Goal: Communication & Community: Answer question/provide support

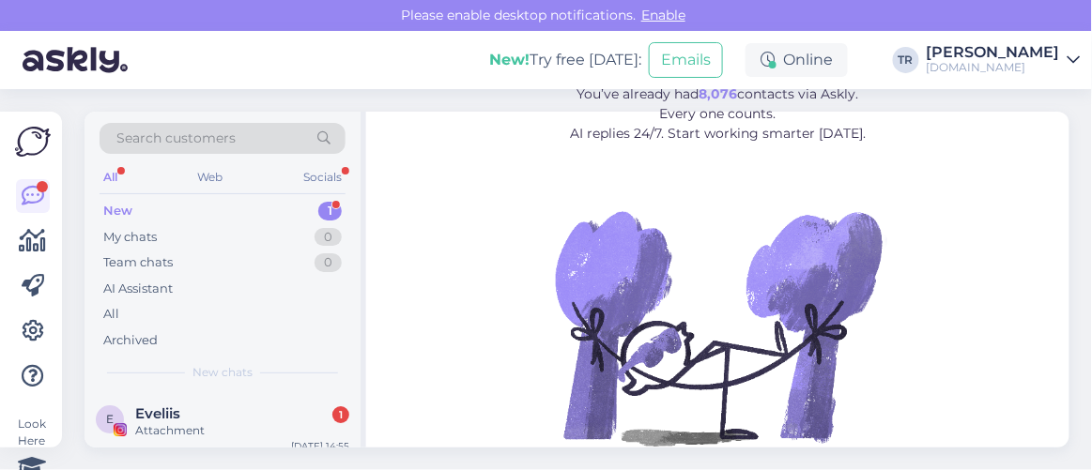
click at [261, 422] on div "Attachment" at bounding box center [242, 430] width 214 height 17
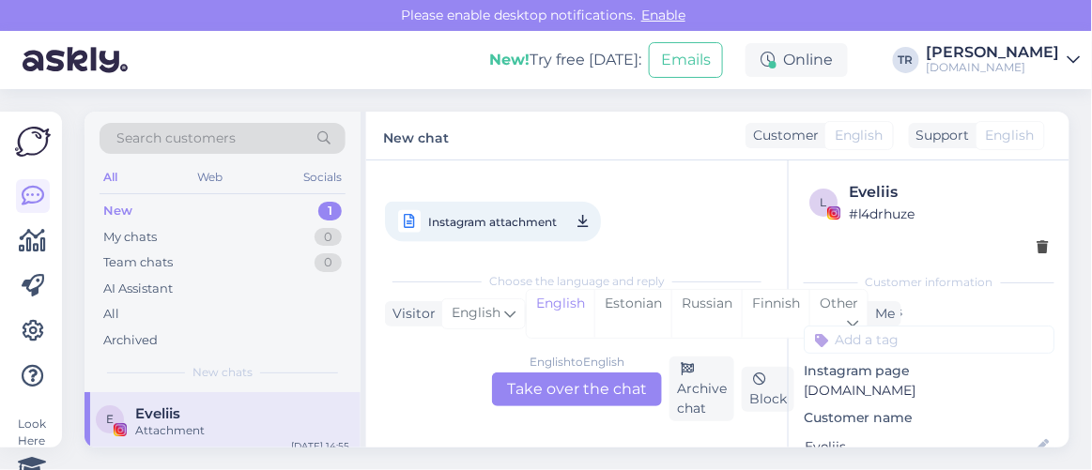
click at [574, 384] on div "English to English Take over the chat" at bounding box center [577, 390] width 170 height 34
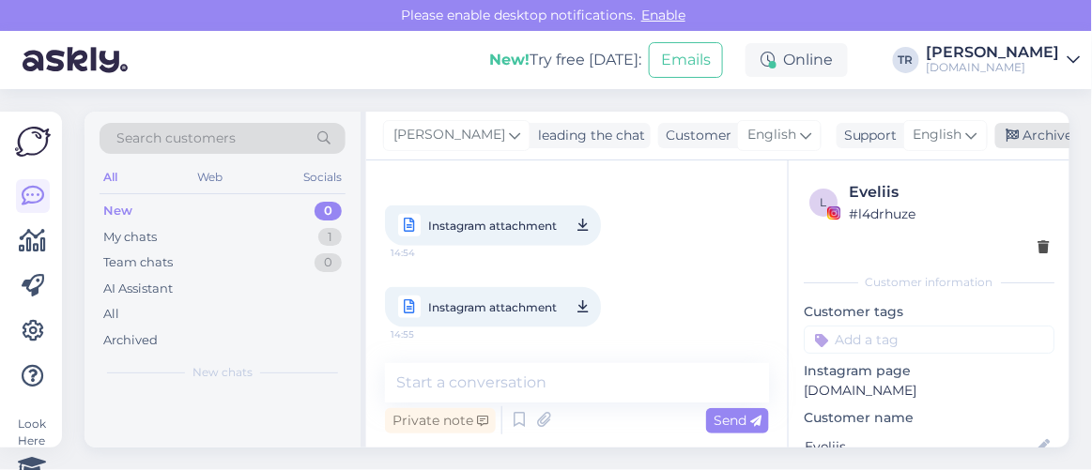
click at [1013, 135] on icon at bounding box center [1012, 136] width 13 height 13
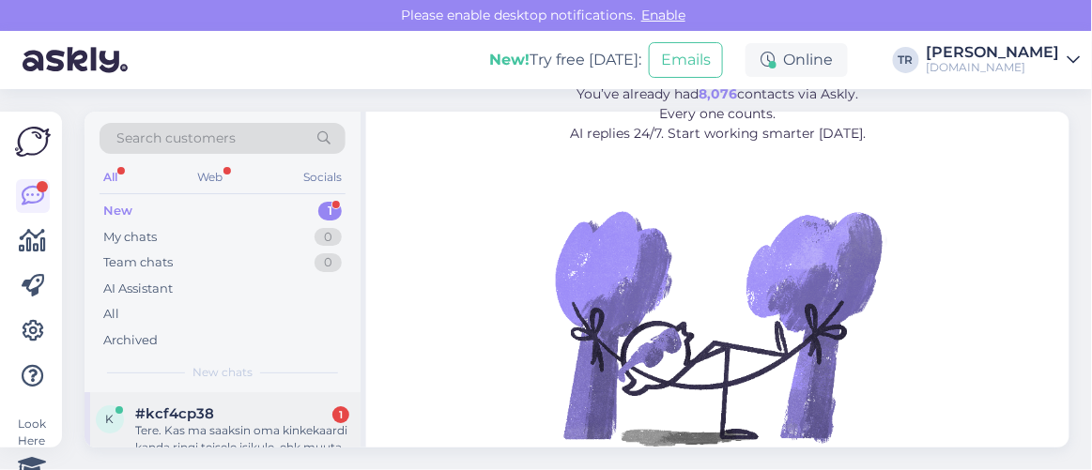
click at [239, 422] on div "Tere. Kas ma saaksin oma kinkekaardi kanda ringi teisele isikule, ehk muuta kaa…" at bounding box center [242, 439] width 214 height 34
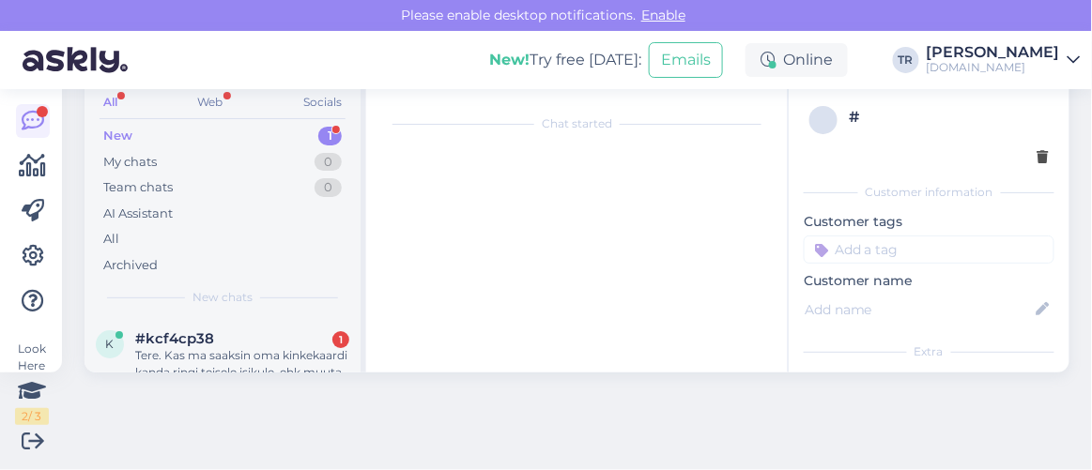
scroll to position [38, 0]
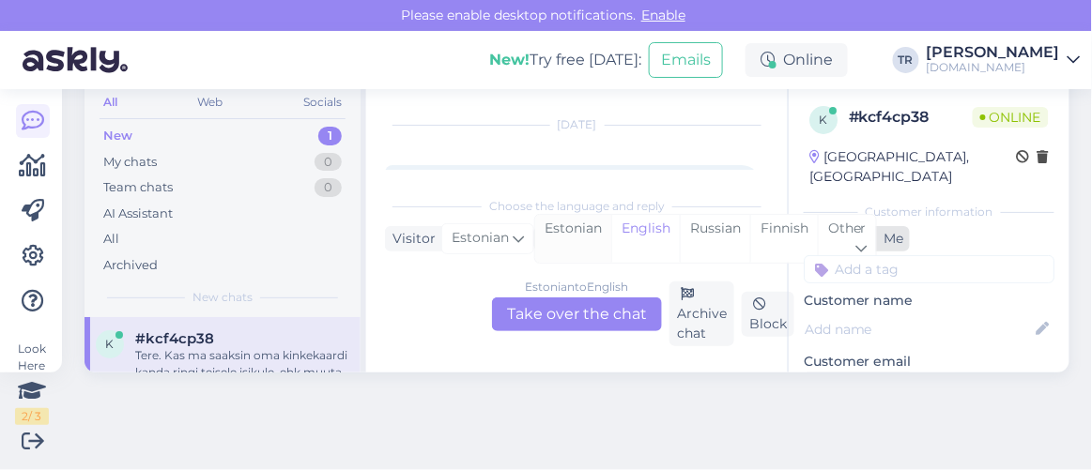
click at [574, 224] on div "Estonian" at bounding box center [573, 239] width 76 height 48
click at [589, 313] on div "Estonian to Estonian Take over the chat" at bounding box center [577, 315] width 170 height 34
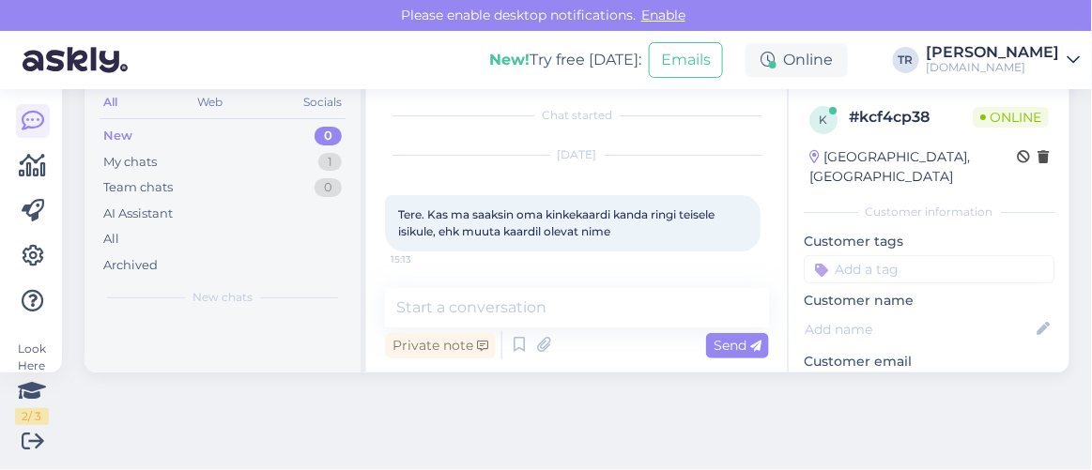
scroll to position [74, 0]
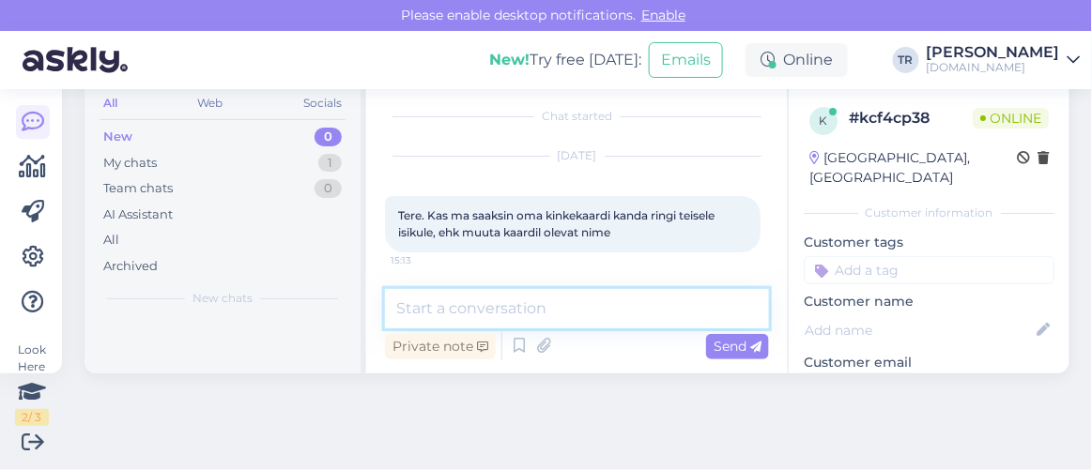
click at [602, 296] on textarea at bounding box center [577, 308] width 384 height 39
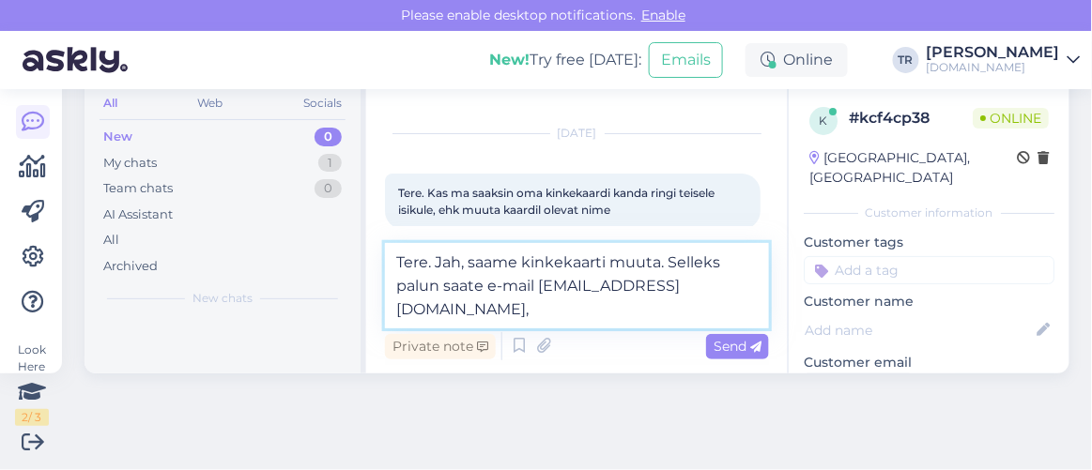
scroll to position [38, 0]
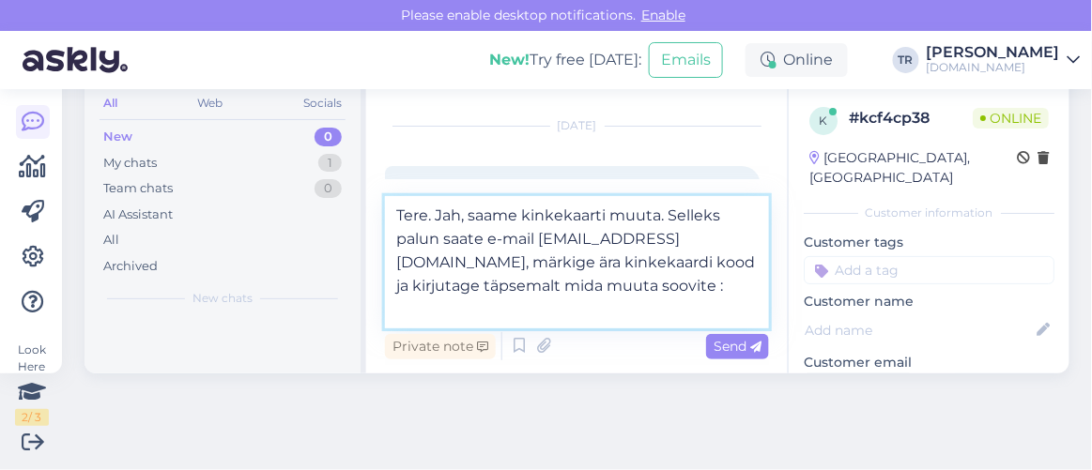
type textarea "Tere. Jah, saame kinkekaarti muuta. Selleks palun saate e-mail info@hookusbooku…"
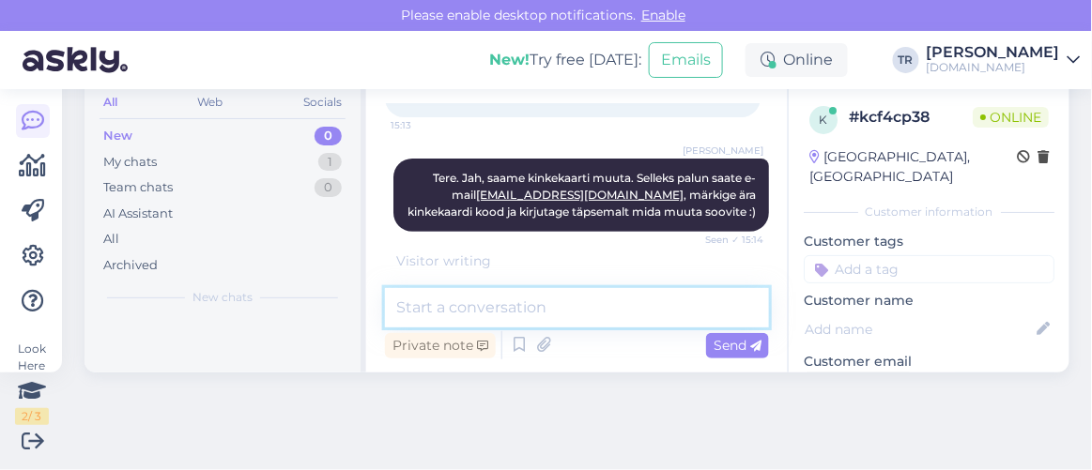
scroll to position [204, 0]
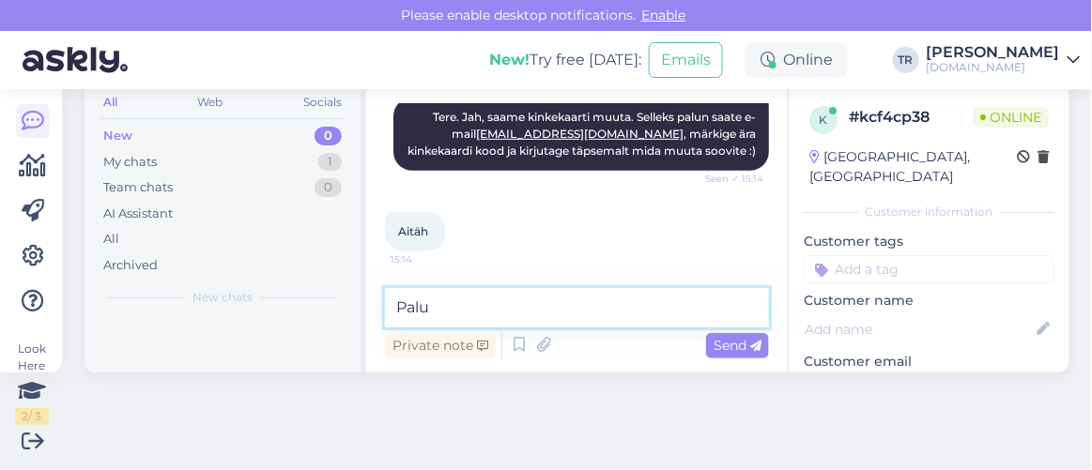
type textarea "Palun"
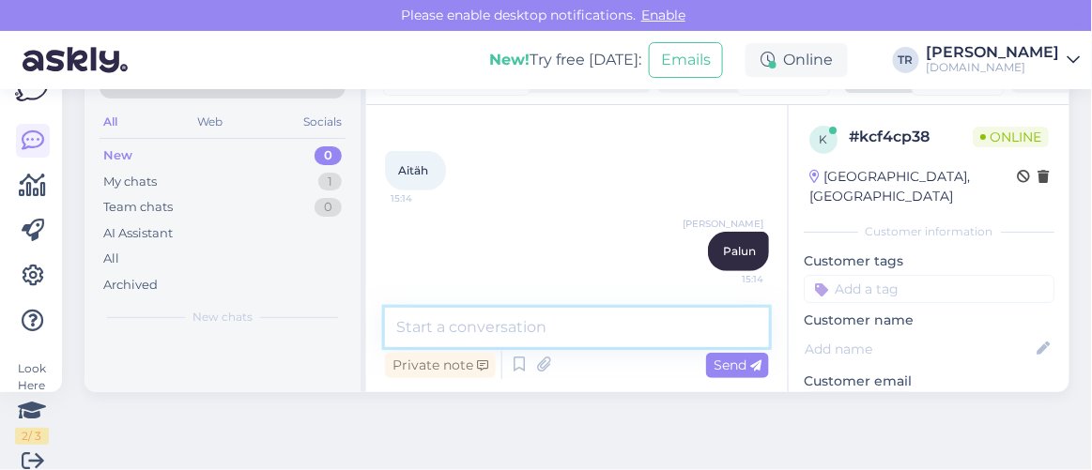
scroll to position [0, 0]
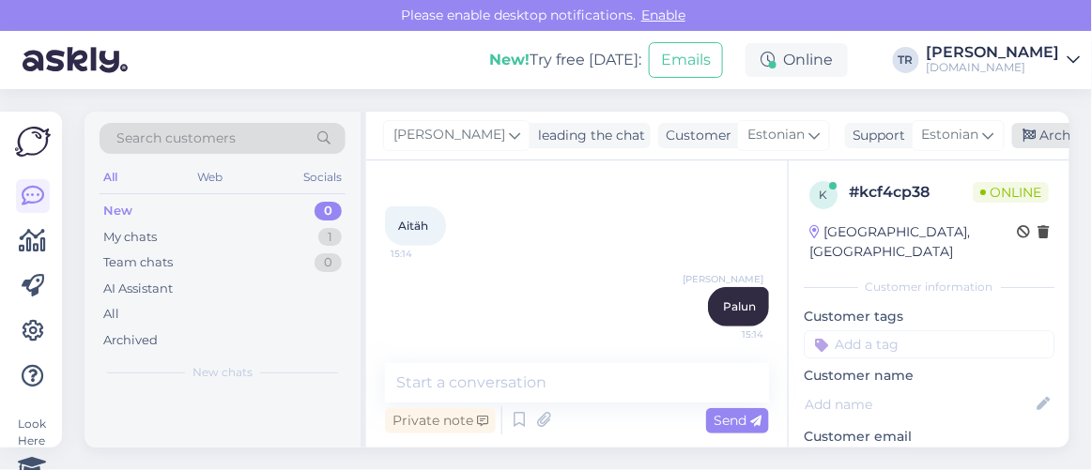
click at [1023, 139] on icon at bounding box center [1029, 136] width 13 height 13
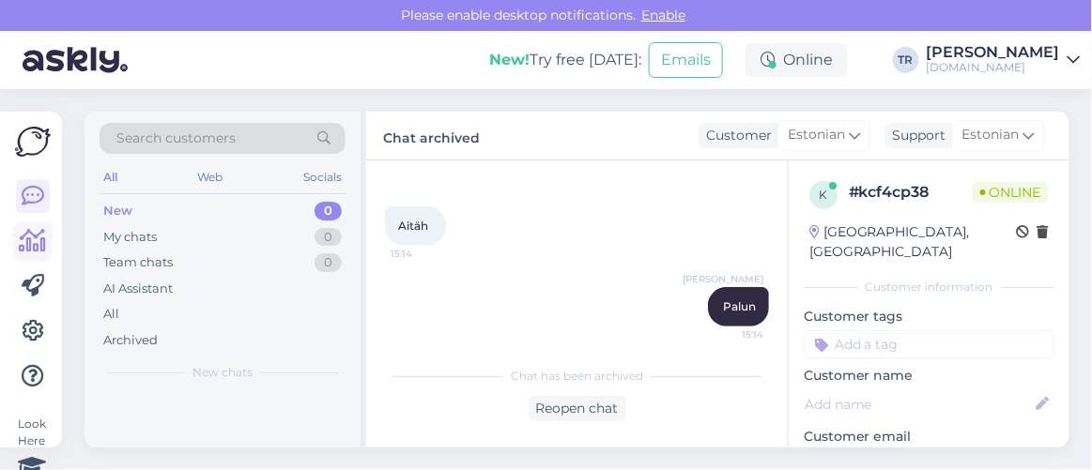
click at [33, 243] on icon at bounding box center [33, 241] width 27 height 23
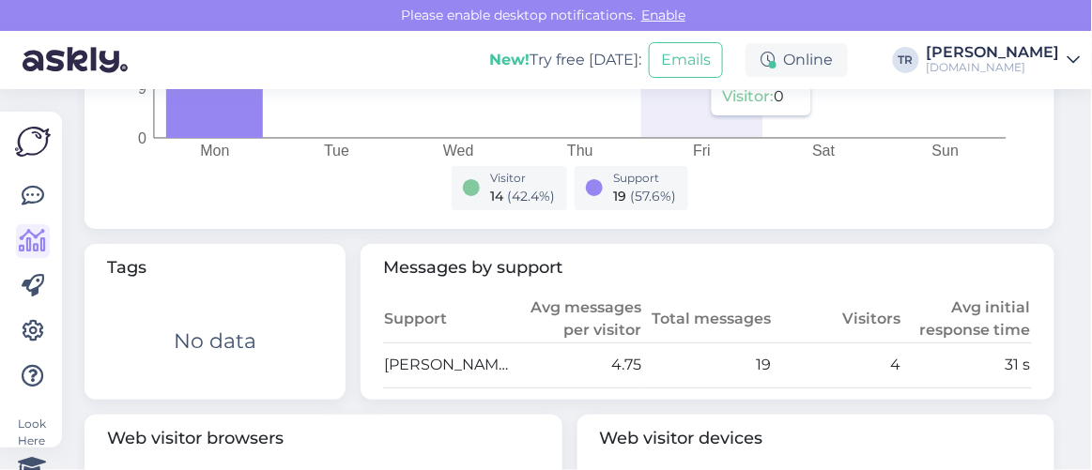
scroll to position [938, 0]
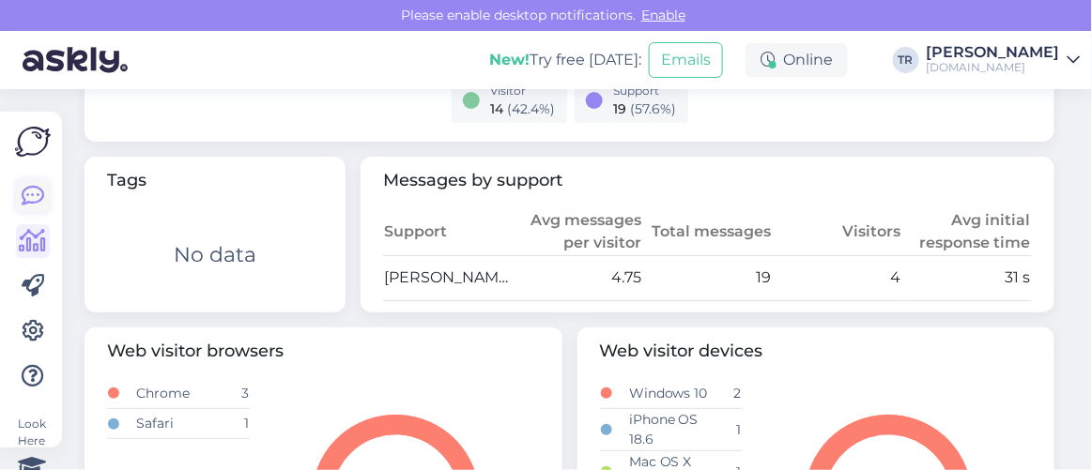
click at [45, 191] on link at bounding box center [33, 196] width 34 height 34
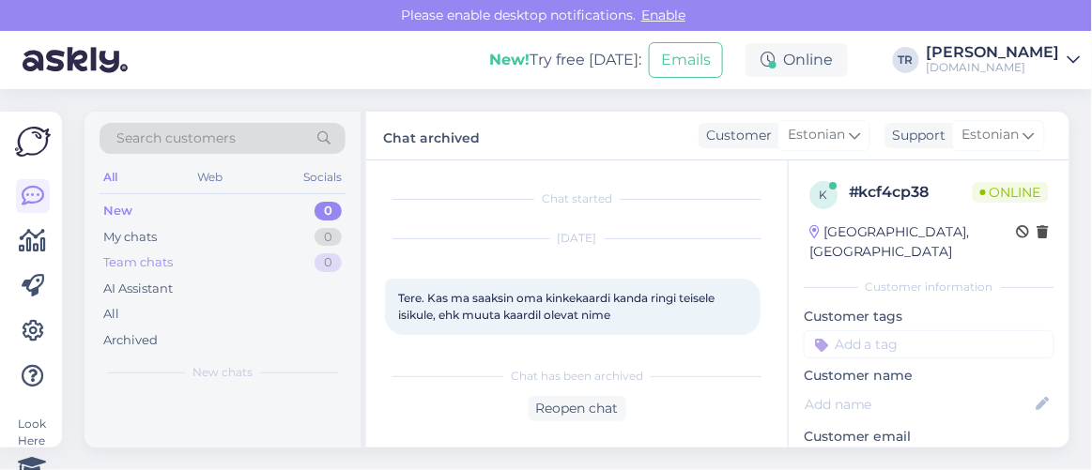
scroll to position [38, 0]
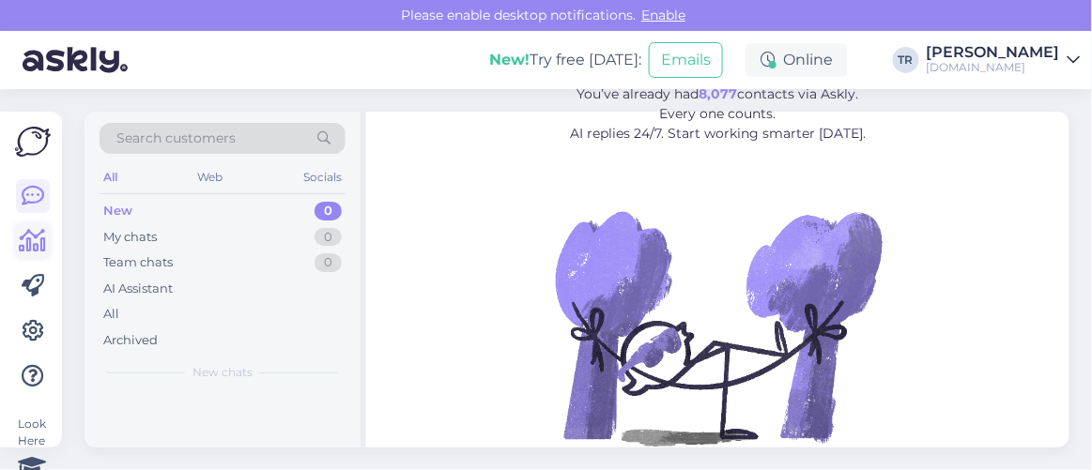
click at [39, 240] on icon at bounding box center [33, 241] width 27 height 23
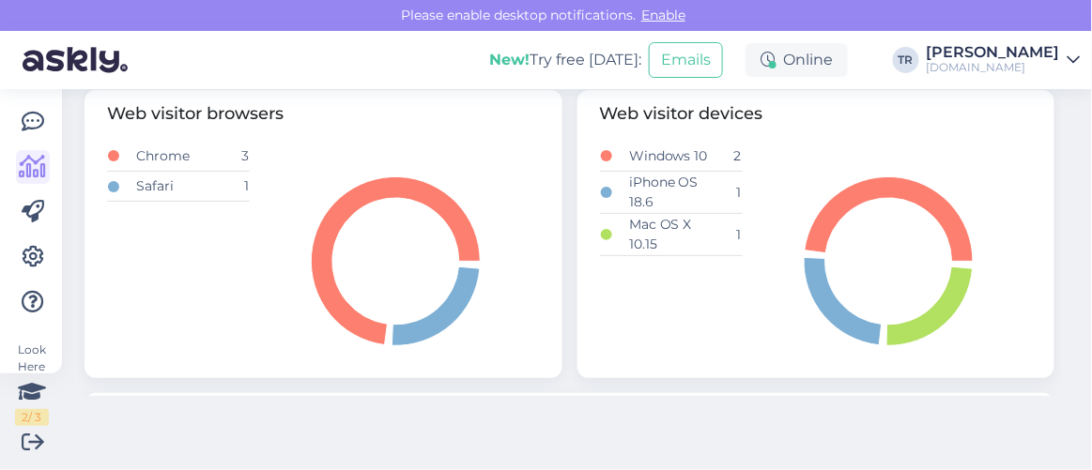
scroll to position [1023, 0]
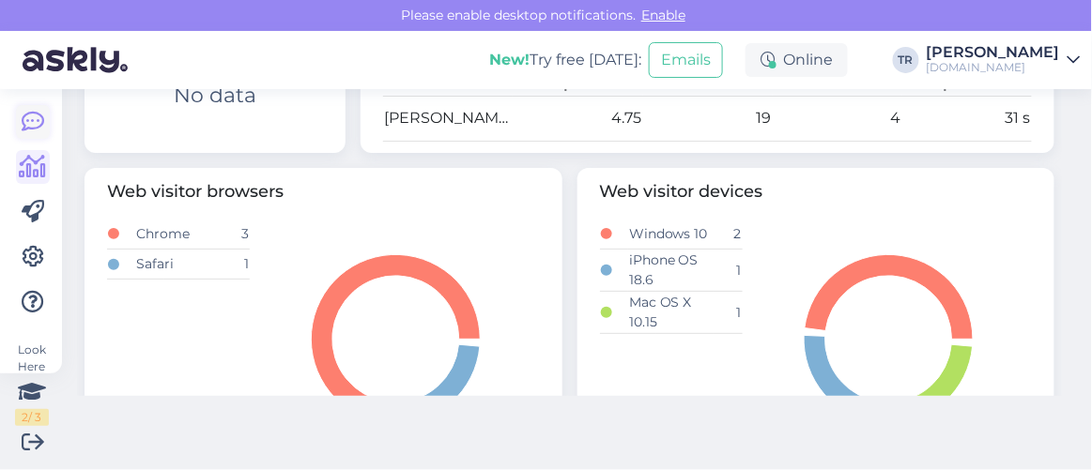
click at [32, 113] on icon at bounding box center [33, 122] width 23 height 23
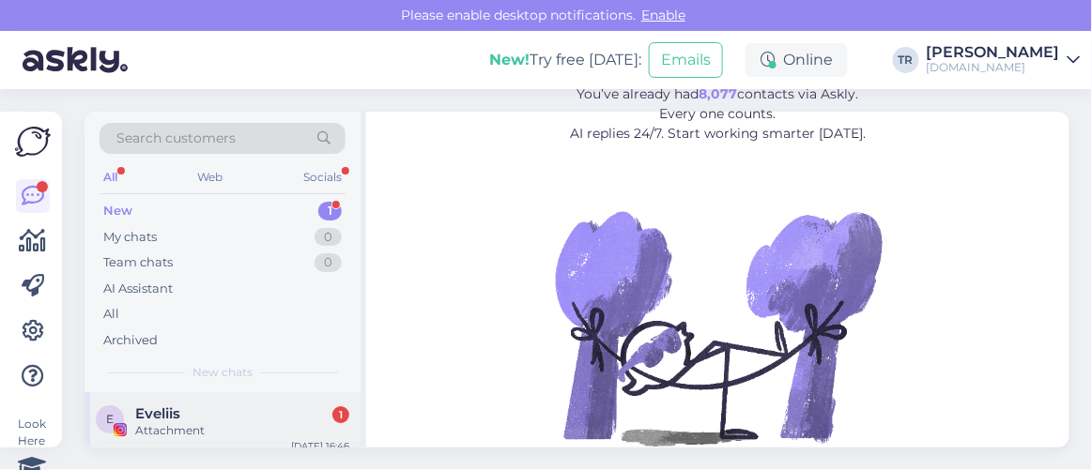
click at [229, 422] on div "Attachment" at bounding box center [242, 430] width 214 height 17
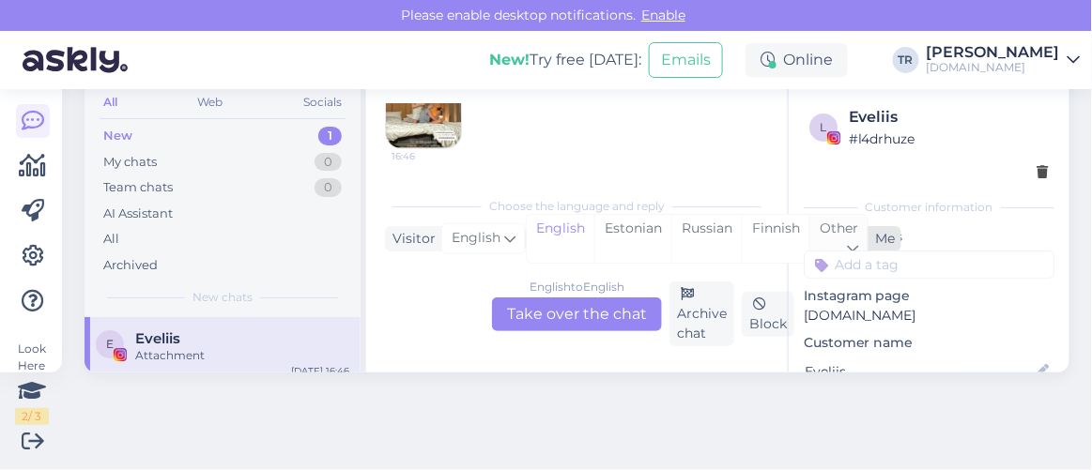
scroll to position [673, 0]
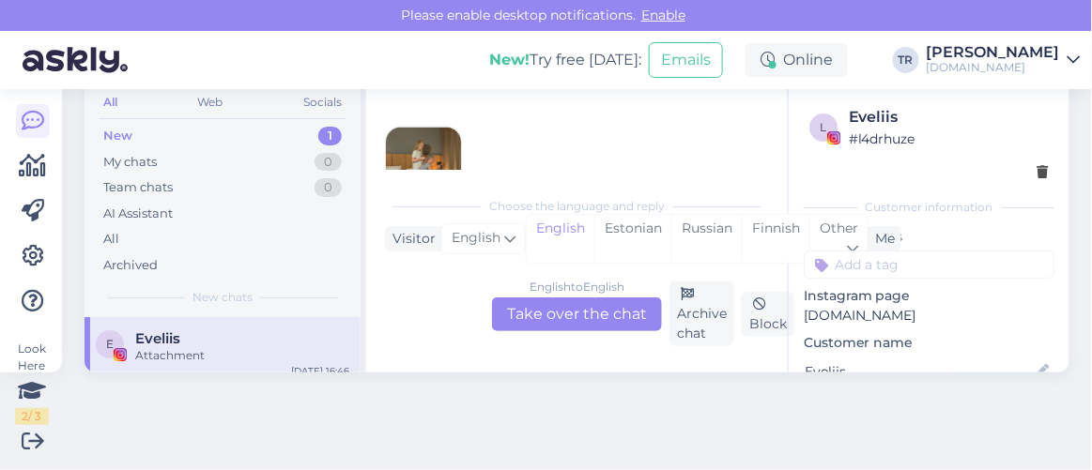
click at [613, 314] on div "English to English Take over the chat" at bounding box center [577, 315] width 170 height 34
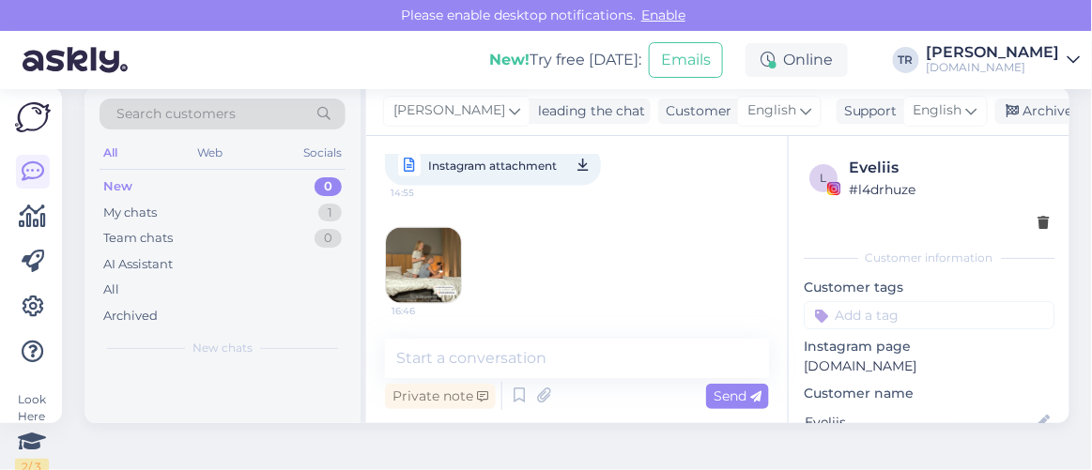
scroll to position [0, 0]
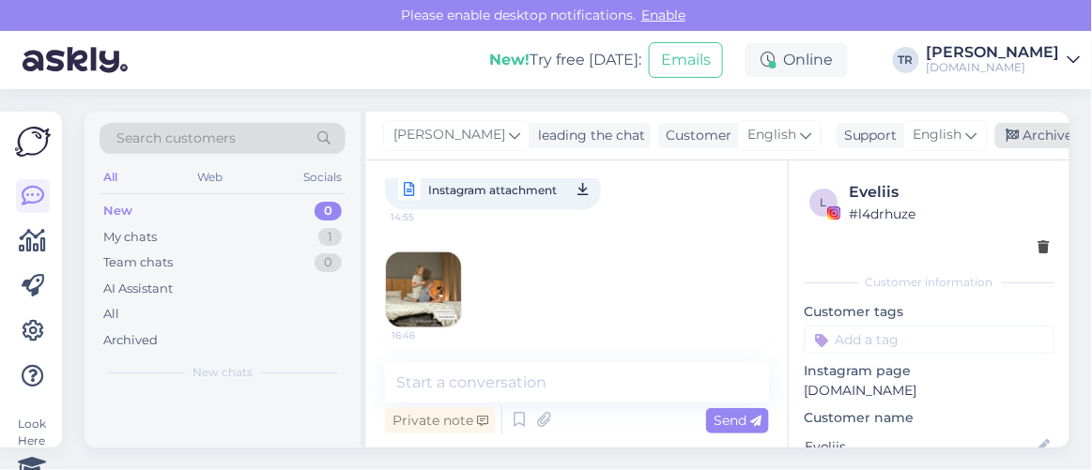
click at [1034, 131] on div "Archive chat" at bounding box center [1054, 135] width 118 height 25
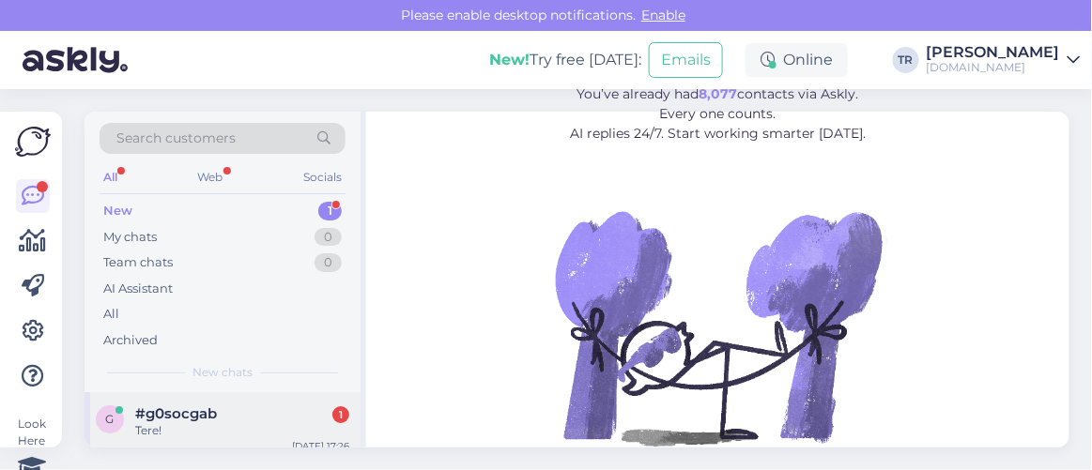
click at [268, 393] on div "g #g0socgab 1 Tere! Sep 1 17:26" at bounding box center [222, 426] width 276 height 68
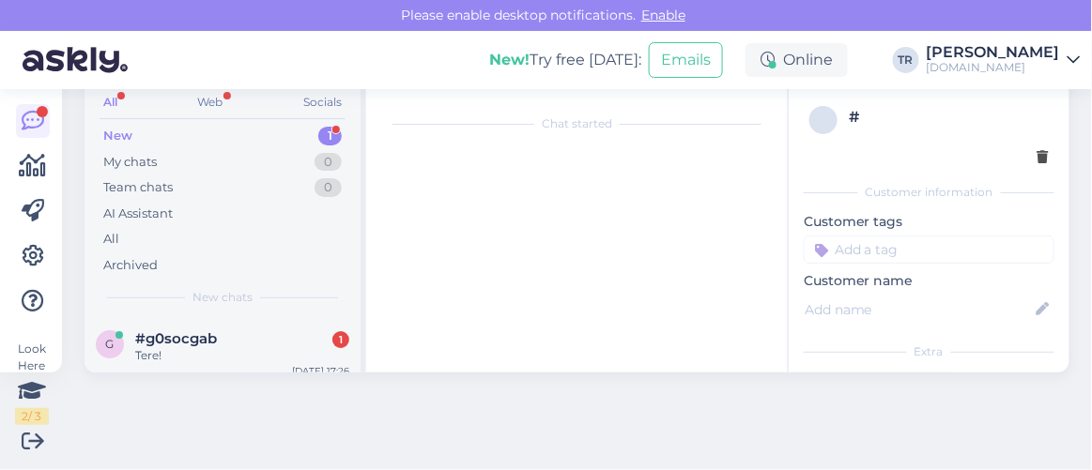
scroll to position [6793, 0]
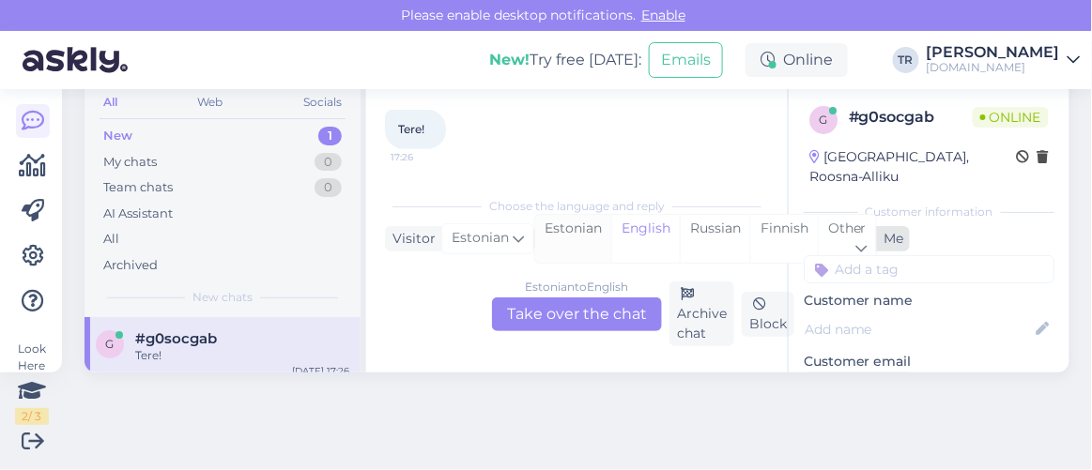
click at [541, 238] on div "Estonian" at bounding box center [573, 239] width 76 height 48
click at [585, 306] on div "Estonian to Estonian Take over the chat" at bounding box center [577, 315] width 170 height 34
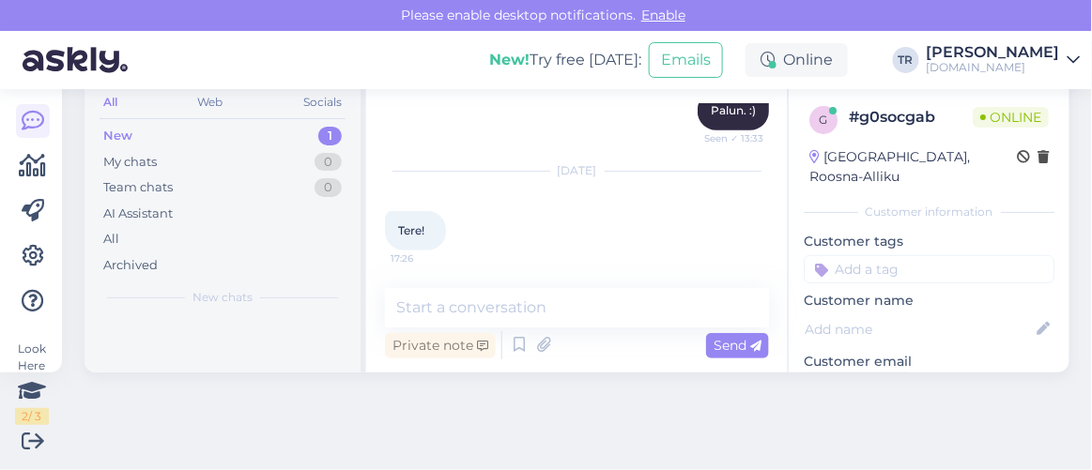
scroll to position [6746, 0]
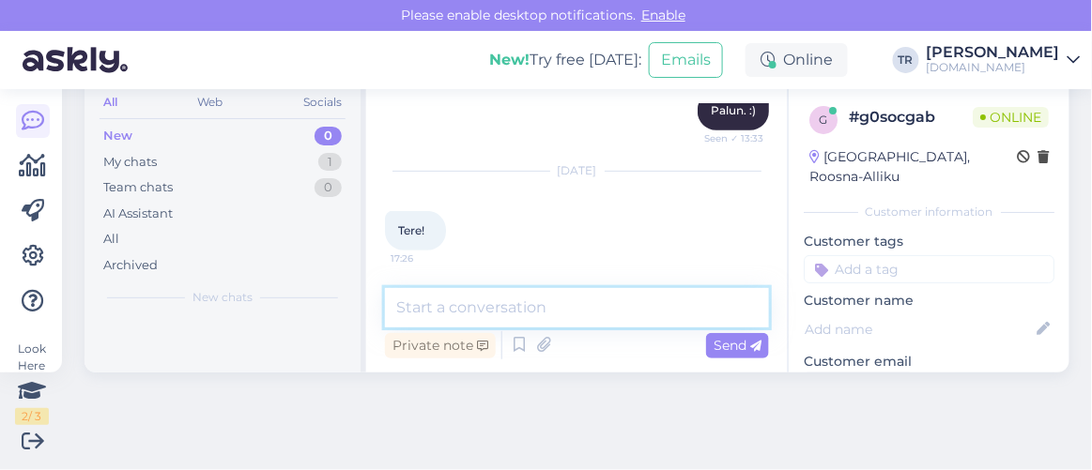
click at [593, 314] on textarea at bounding box center [577, 307] width 384 height 39
type textarea "Tere"
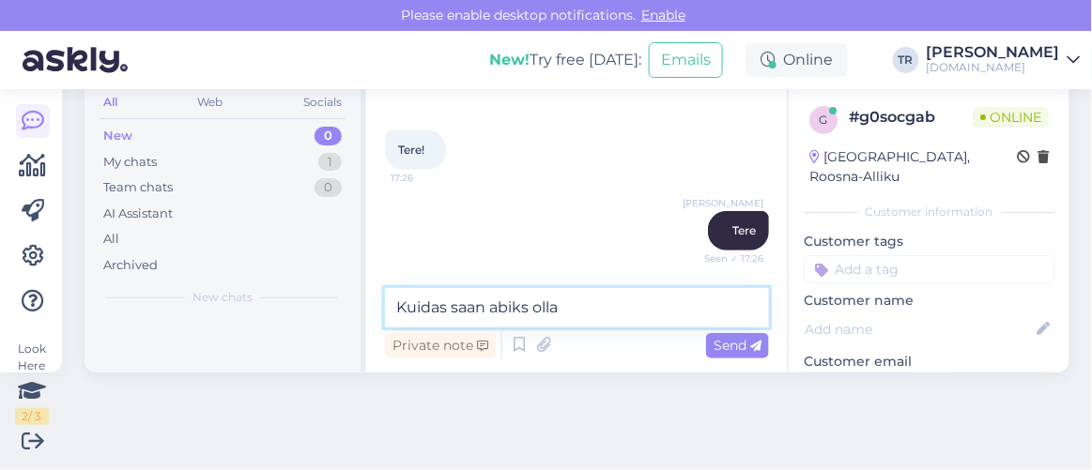
type textarea "Kuidas saan abiks olla?"
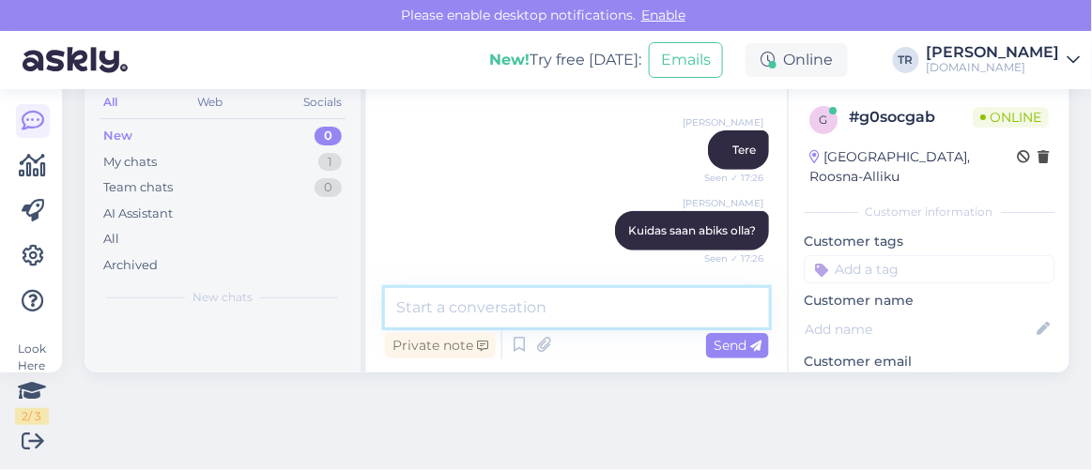
scroll to position [7004, 0]
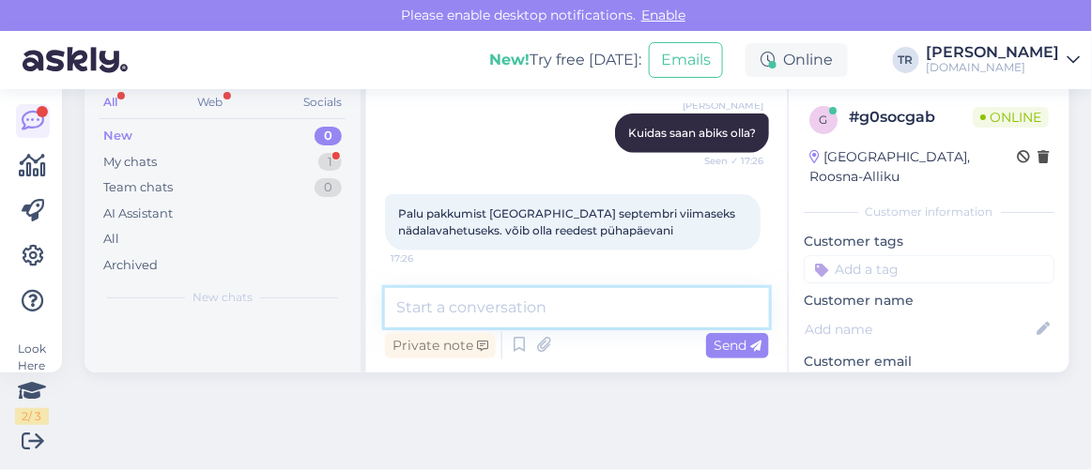
drag, startPoint x: 556, startPoint y: 314, endPoint x: 551, endPoint y: 324, distance: 11.3
click at [552, 323] on textarea at bounding box center [577, 307] width 384 height 39
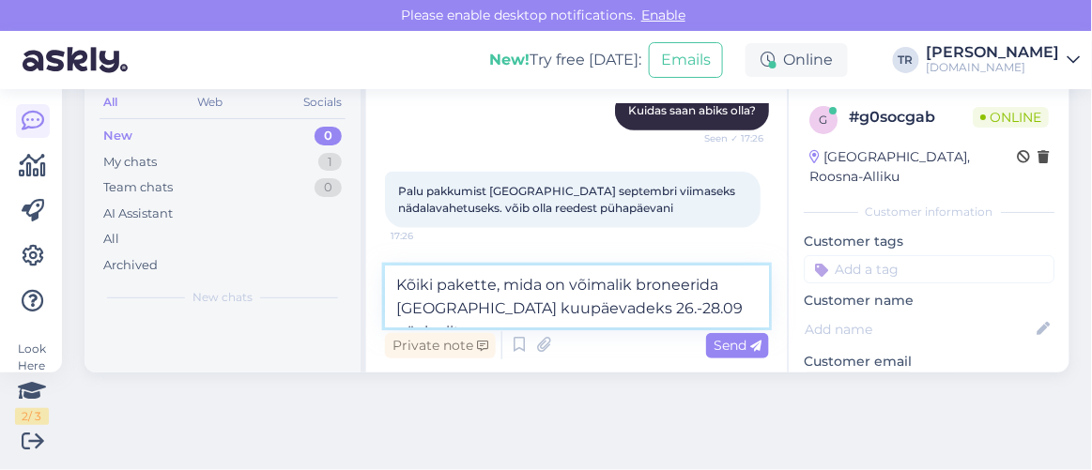
paste textarea "https://hookusbookus.com/et/hotellid-spaad/estonia/paernu;dateArrival=2025-09-2…"
type textarea "Kõiki pakette, mida on võimalik broneerida Pärnusse kuupäevadeks 26.-28.09 näeb…"
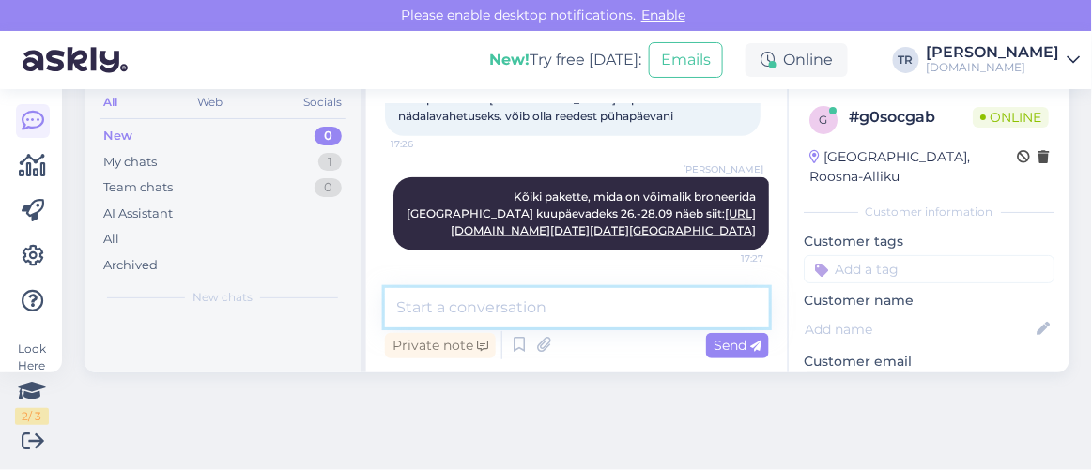
scroll to position [7338, 0]
click at [653, 308] on textarea at bounding box center [577, 307] width 384 height 39
type textarea "Ööbijateks on märgitud 2 täiskasvanut"
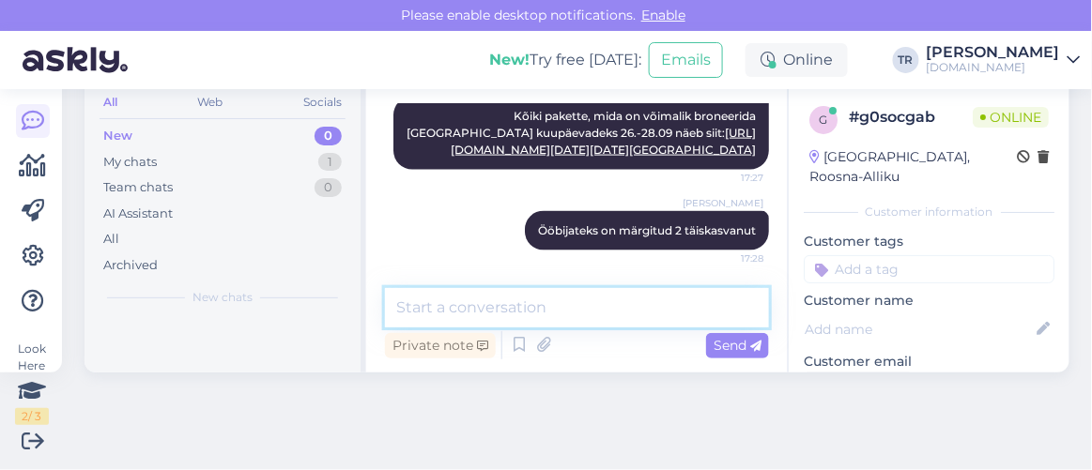
scroll to position [7419, 0]
click at [688, 298] on textarea at bounding box center [577, 307] width 384 height 39
type textarea "Kas saan veel abiks olla?"
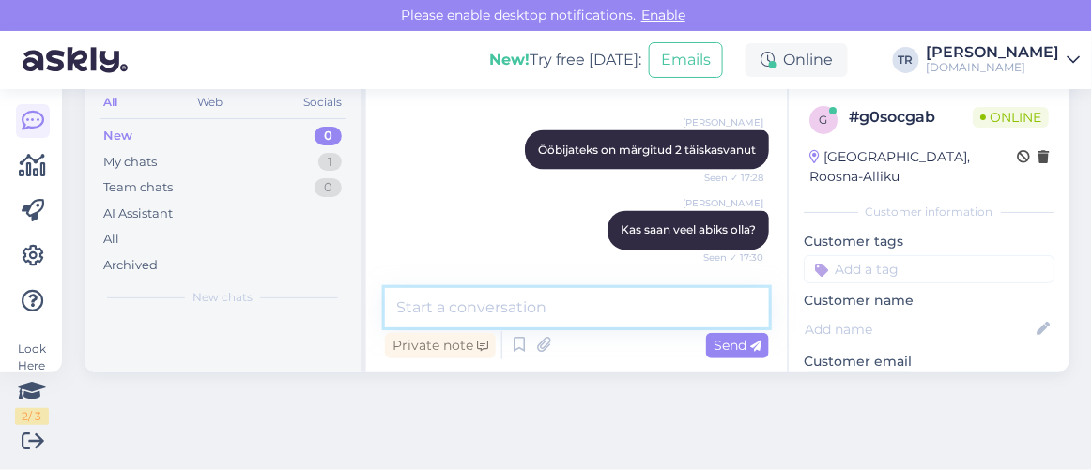
scroll to position [7580, 0]
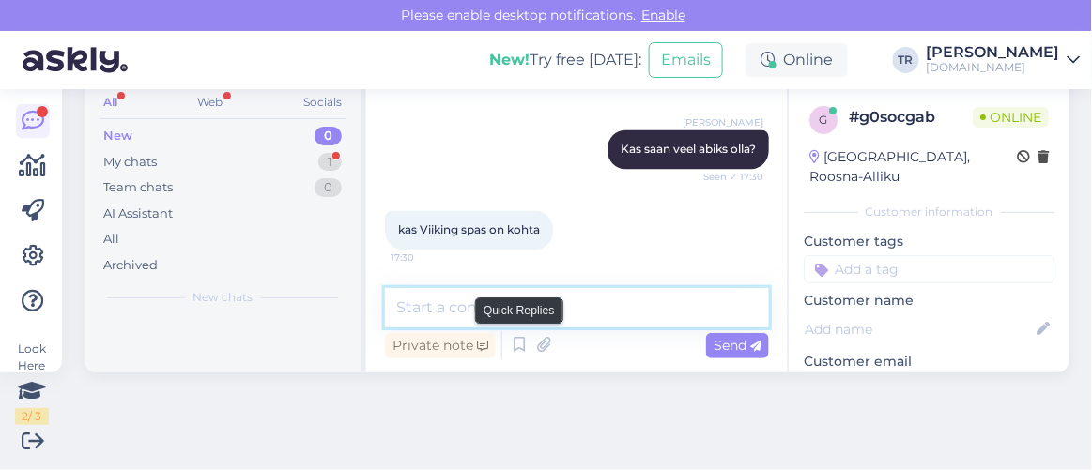
paste textarea "https://hookusbookus.com/et/hotellid-spaad/viiking-spaa-hotell;dateArrival=2025…"
type textarea "https://hookusbookus.com/et/hotellid-spaad/viiking-spaa-hotell;dateArrival=2025…"
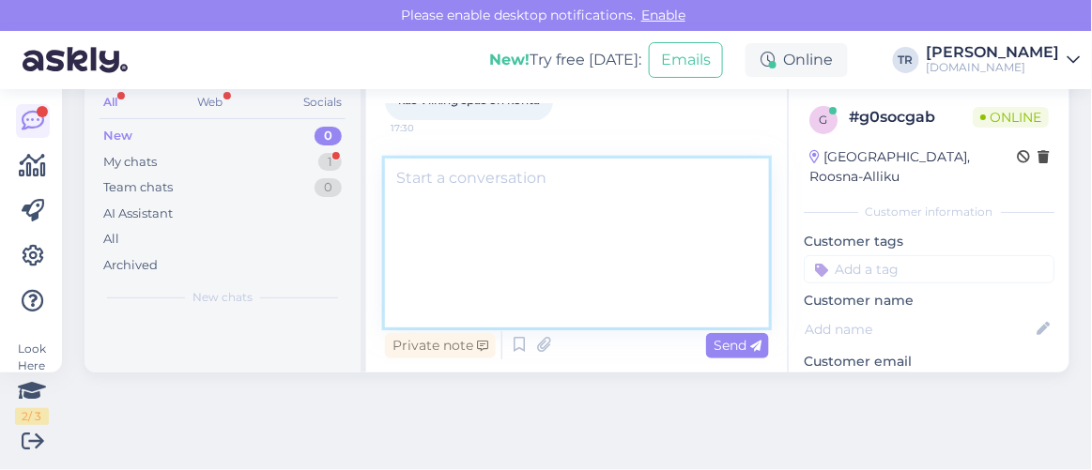
scroll to position [0, 0]
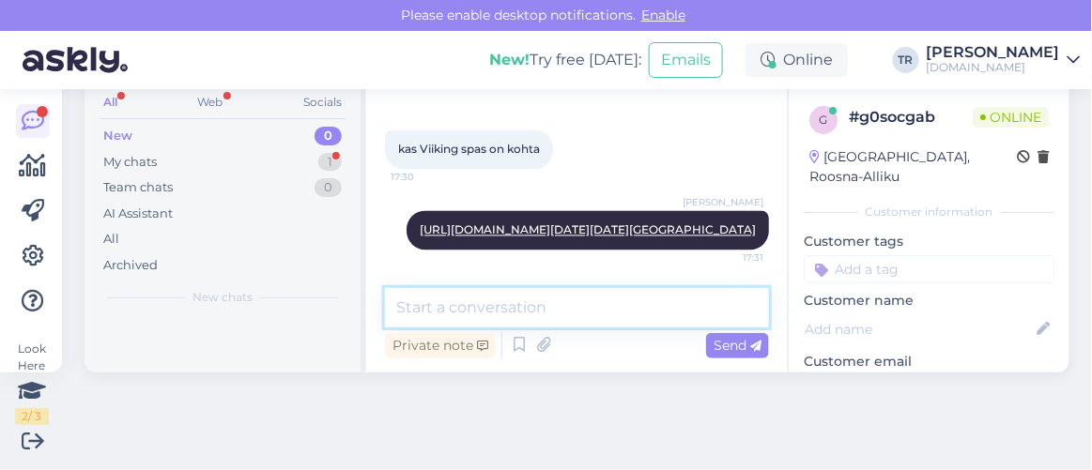
click at [604, 300] on textarea at bounding box center [577, 307] width 384 height 39
type textarea "P"
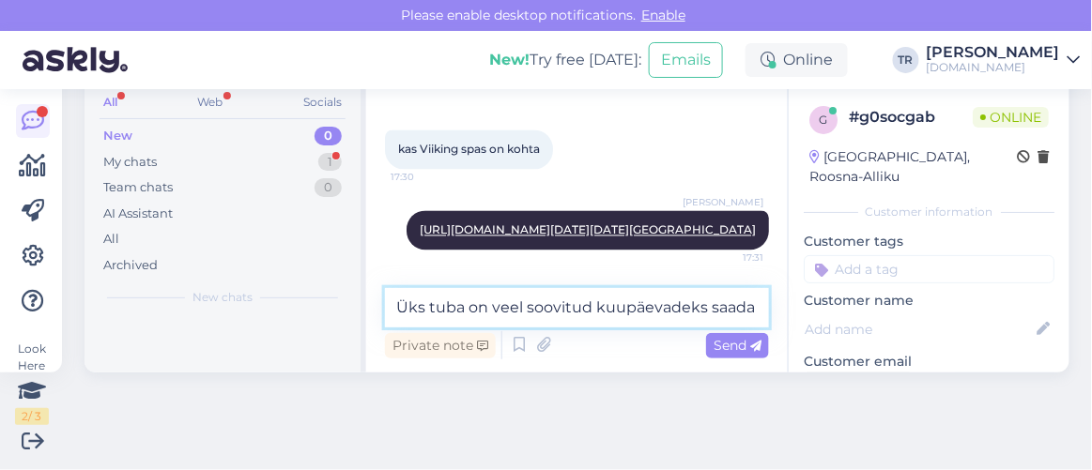
scroll to position [7937, 0]
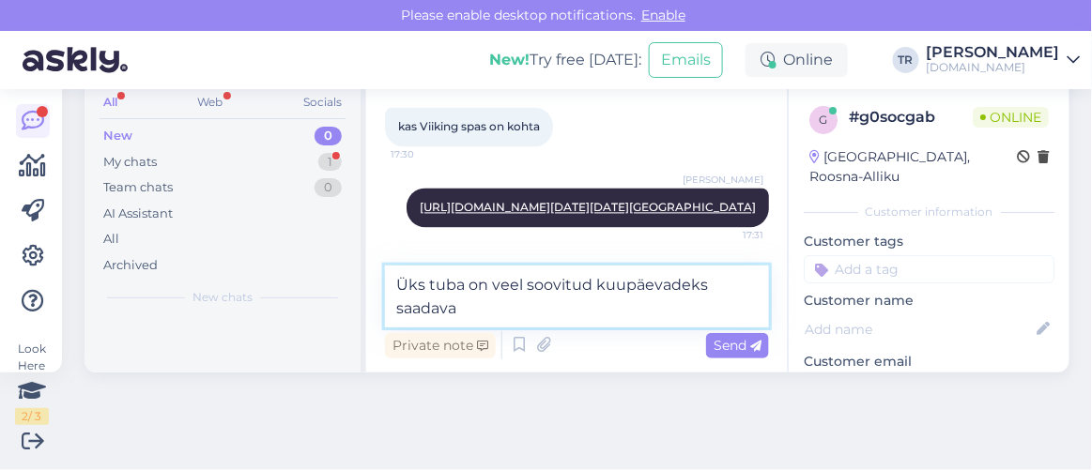
type textarea "Üks tuba on veel soovitud kuupäevadeks saadaval"
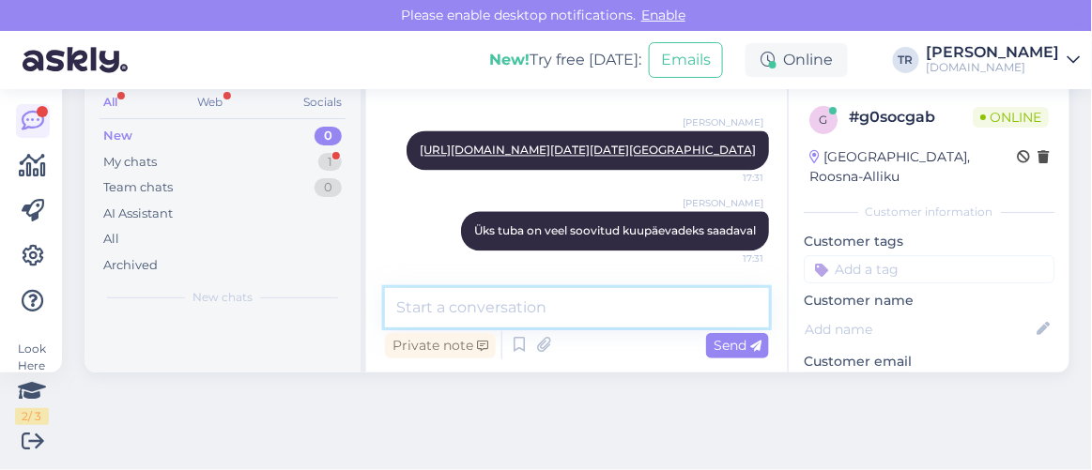
scroll to position [7995, 0]
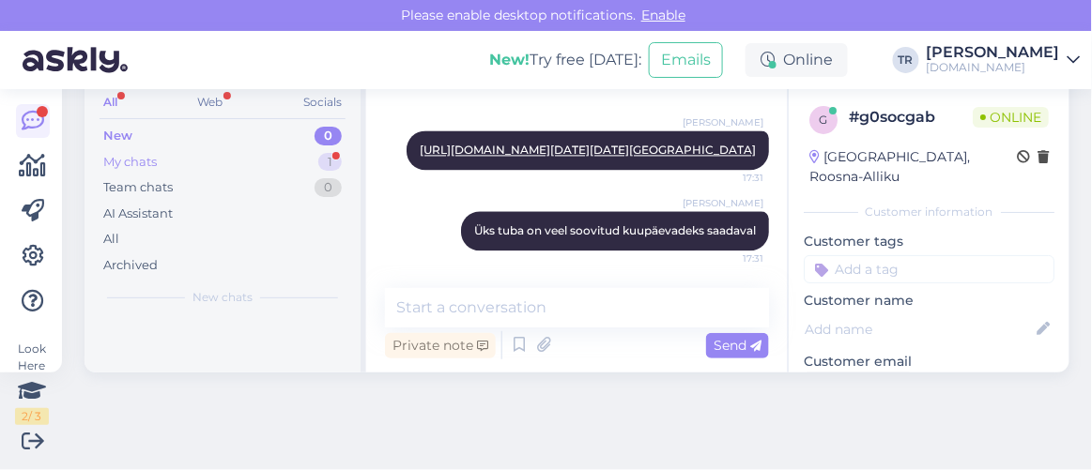
click at [246, 156] on div "My chats 1" at bounding box center [223, 162] width 246 height 26
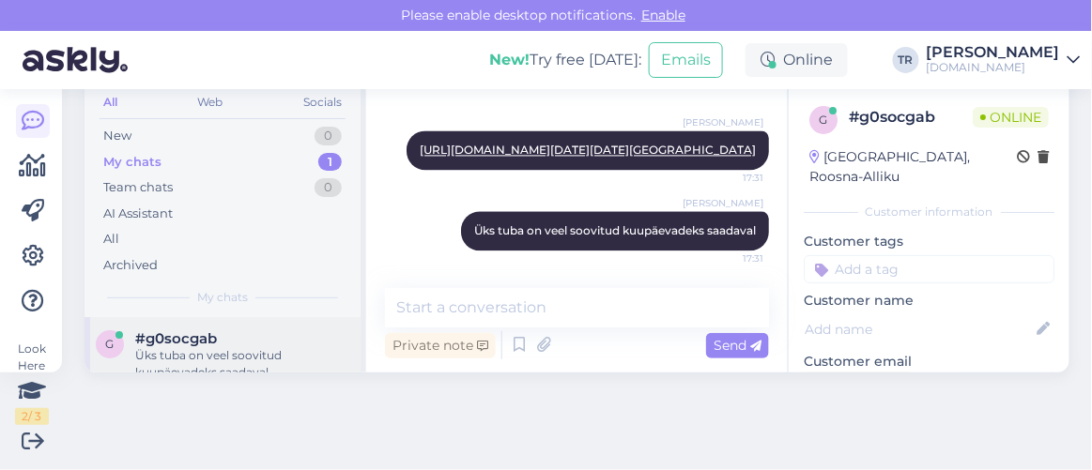
click at [182, 347] on div "Üks tuba on veel soovitud kuupäevadeks saadaval" at bounding box center [242, 364] width 214 height 34
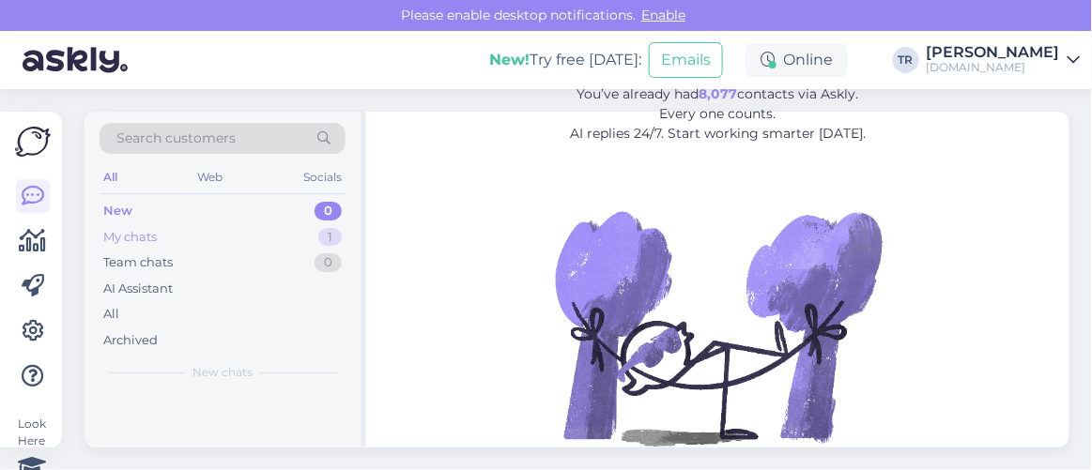
click at [250, 235] on div "My chats 1" at bounding box center [223, 237] width 246 height 26
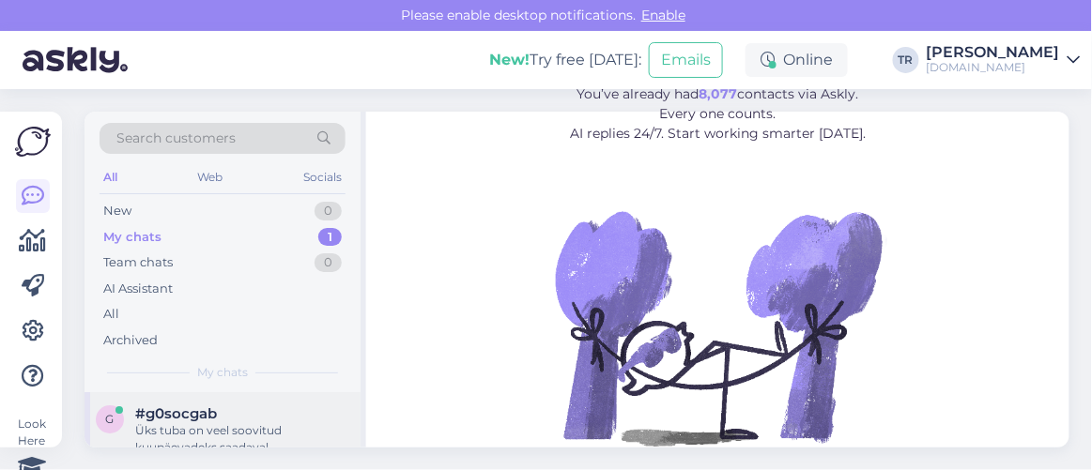
click at [262, 414] on div "#g0socgab" at bounding box center [242, 414] width 214 height 17
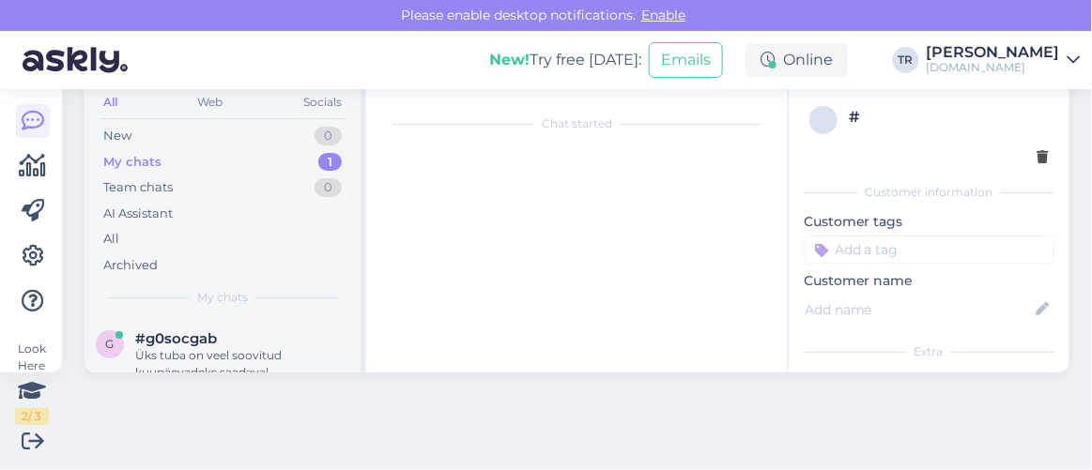
scroll to position [7995, 0]
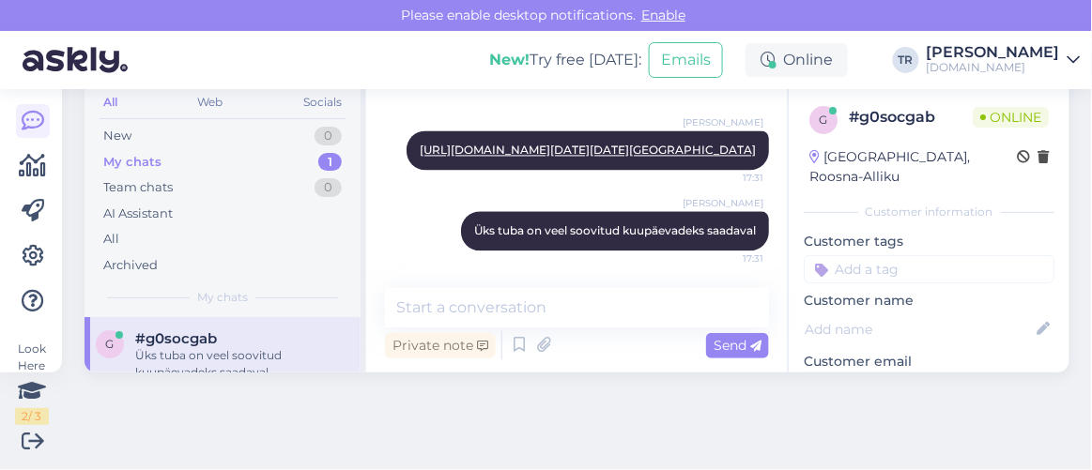
click at [1052, 61] on div "[DOMAIN_NAME]" at bounding box center [993, 67] width 133 height 15
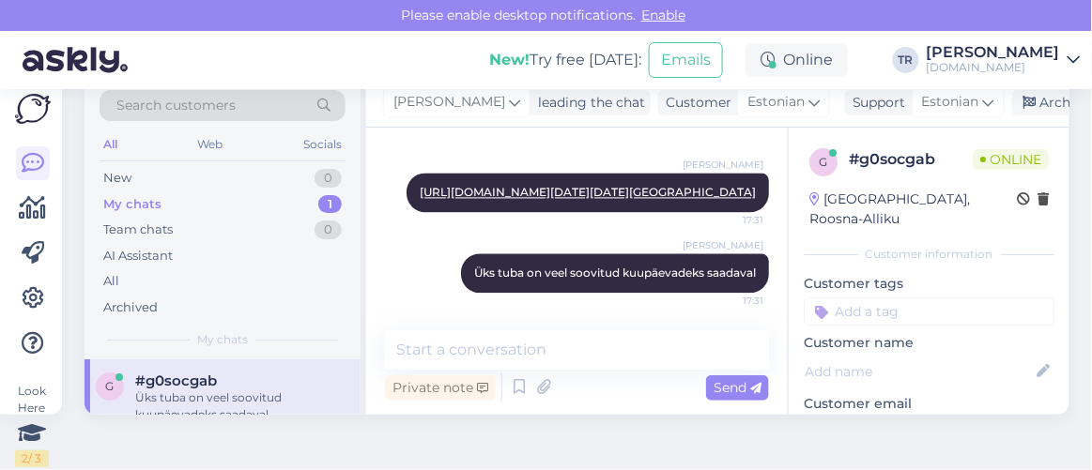
scroll to position [0, 0]
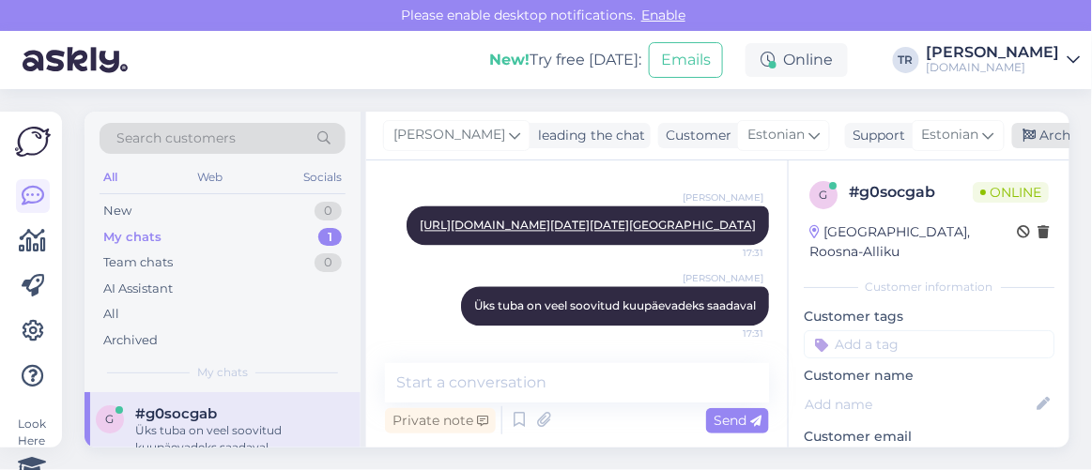
click at [1023, 138] on icon at bounding box center [1029, 136] width 13 height 13
